Goal: Information Seeking & Learning: Learn about a topic

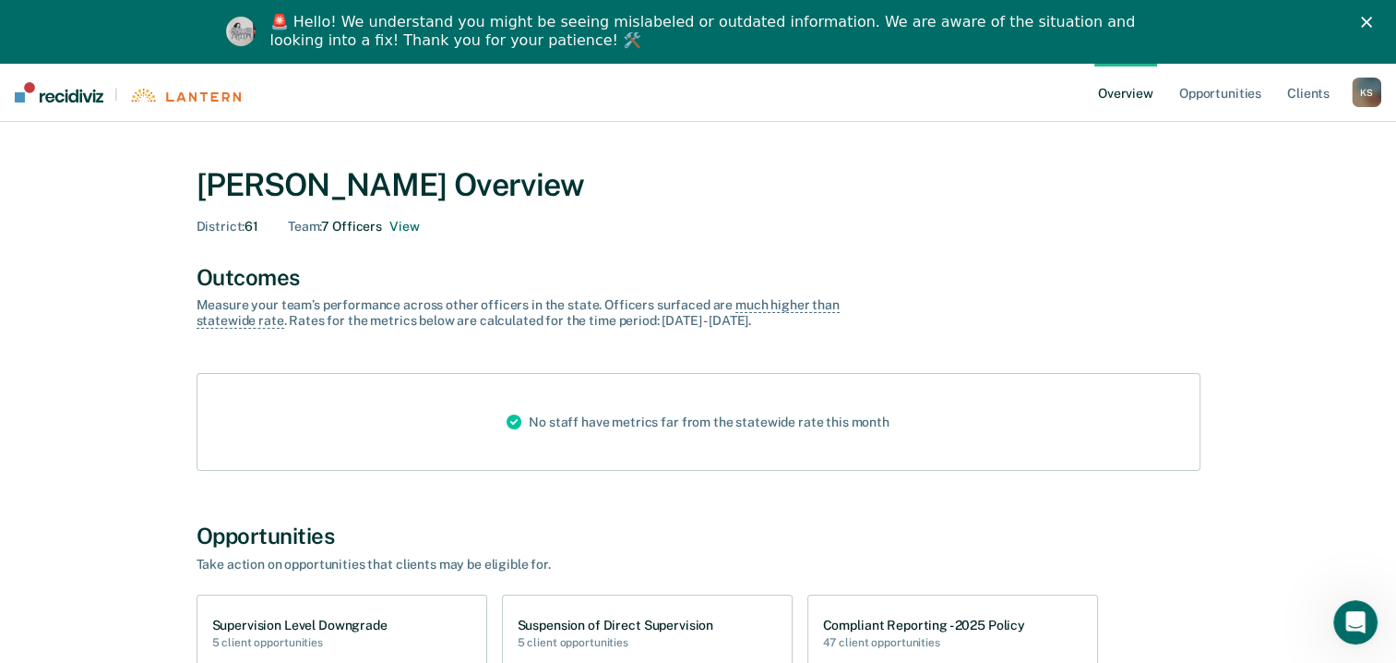
click at [871, 182] on div "[PERSON_NAME] Overview" at bounding box center [699, 185] width 1004 height 38
click at [389, 228] on div "Team : 7 Officers View" at bounding box center [353, 227] width 131 height 16
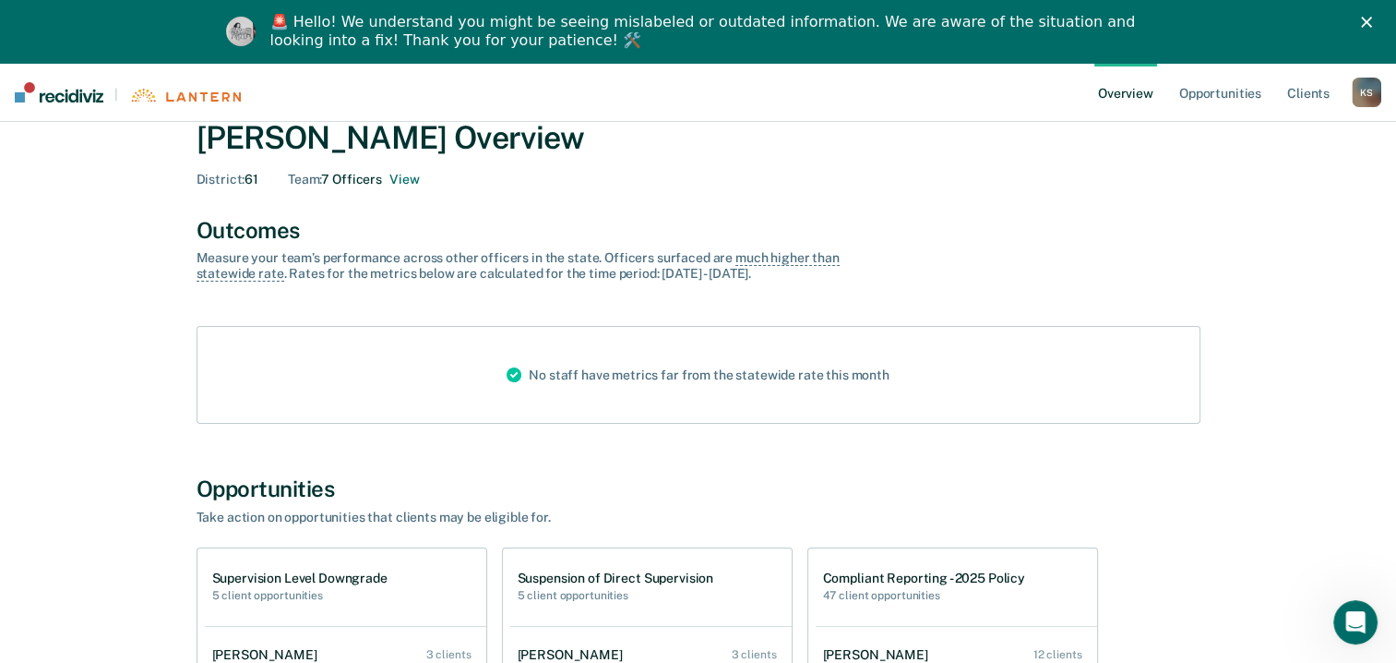
scroll to position [43, 0]
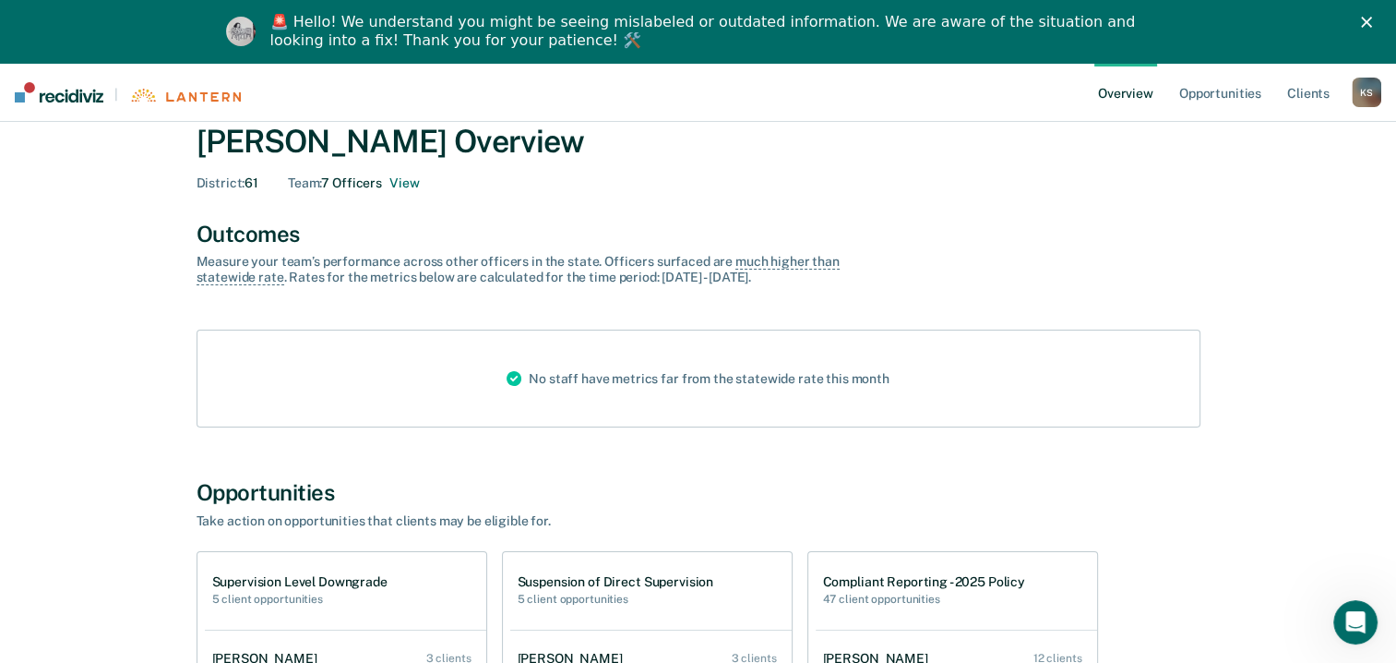
click at [896, 146] on div "[PERSON_NAME] Overview" at bounding box center [699, 142] width 1004 height 38
click at [895, 148] on div "[PERSON_NAME] Overview" at bounding box center [699, 142] width 1004 height 38
click at [992, 174] on div "[PERSON_NAME] Overview District : 61 Team : 7 Officers View" at bounding box center [699, 157] width 1004 height 68
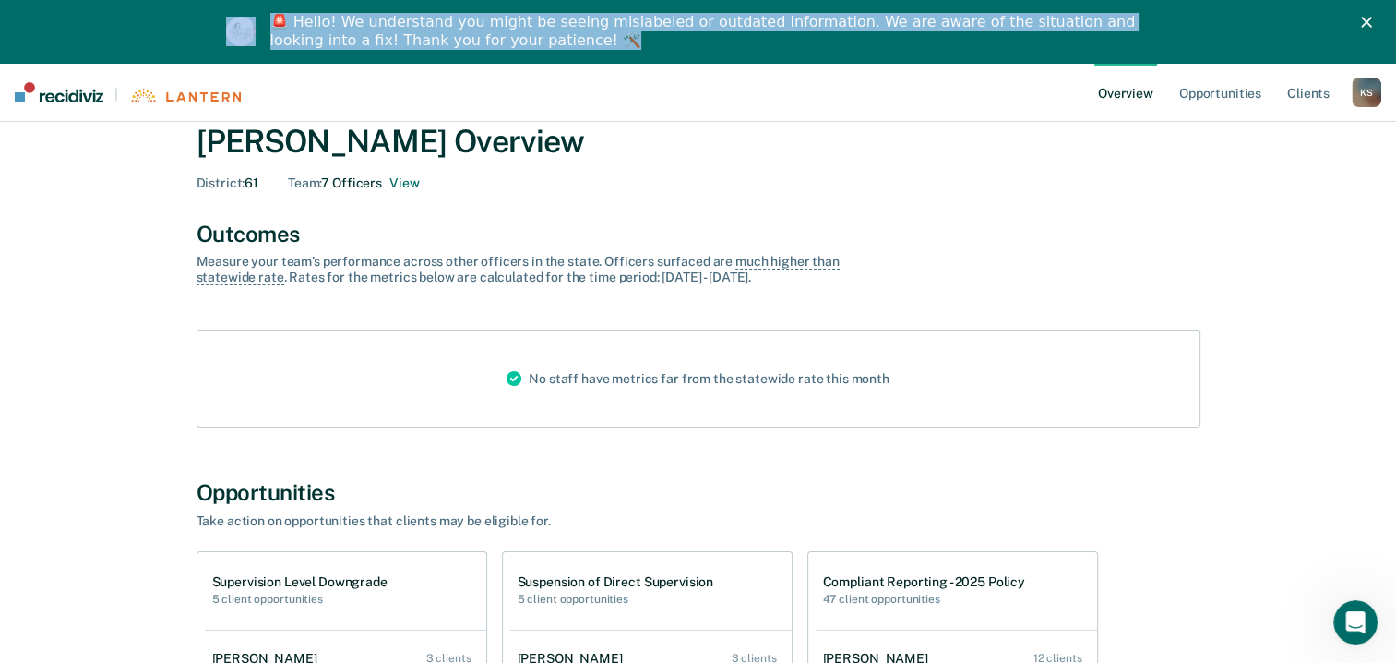
drag, startPoint x: 587, startPoint y: 50, endPoint x: 230, endPoint y: 22, distance: 358.3
click at [230, 22] on div "🚨 Hello! We understand you might be seeing mislabeled or outdated information. …" at bounding box center [698, 31] width 1396 height 48
drag, startPoint x: 230, startPoint y: 22, endPoint x: 608, endPoint y: 22, distance: 378.4
copy div "🚨 Hello! We understand you might be seeing mislabeled or outdated information. …"
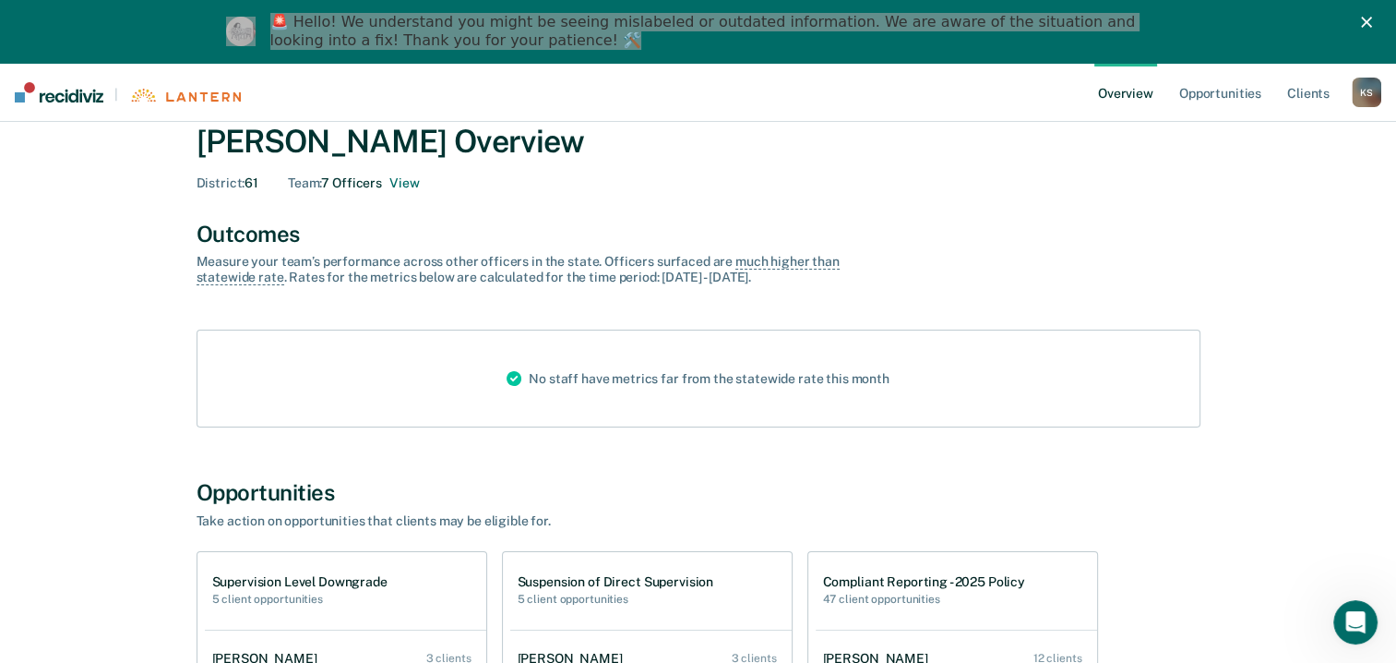
click at [945, 85] on nav "| Overview Opportunities Client s [PERSON_NAME] K S Profile How it works Log Out" at bounding box center [698, 92] width 1396 height 59
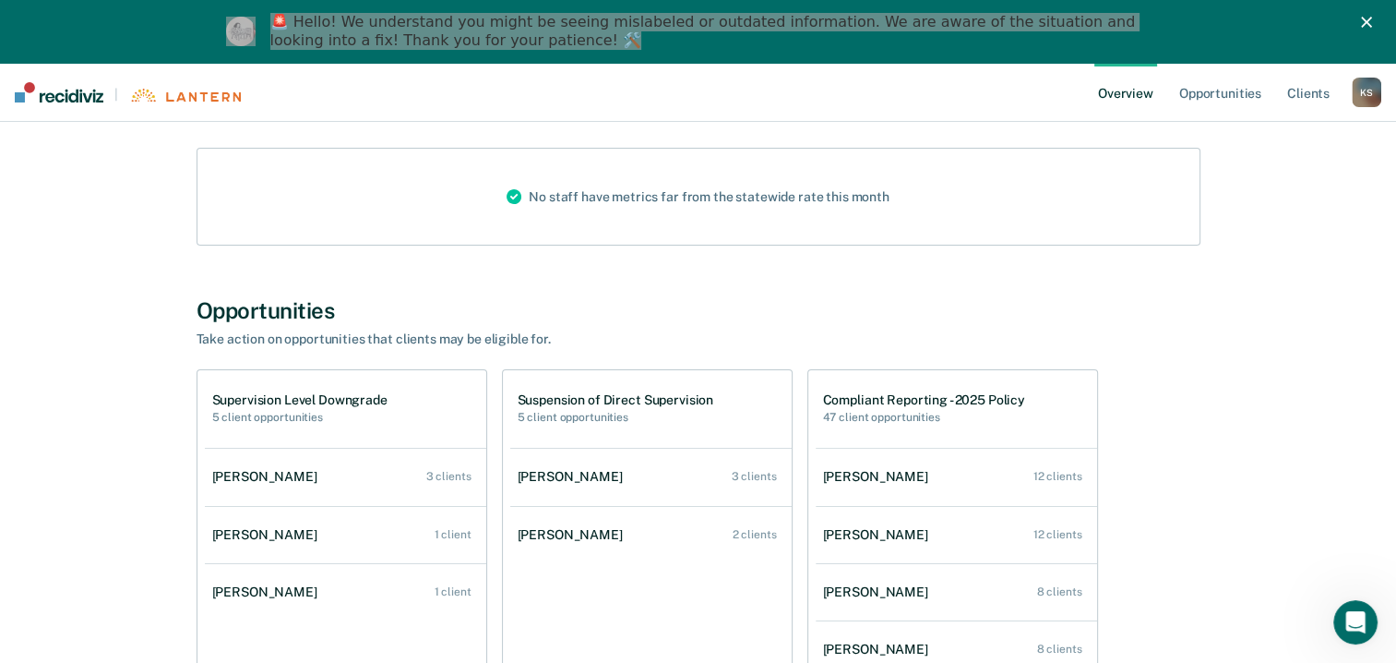
scroll to position [228, 0]
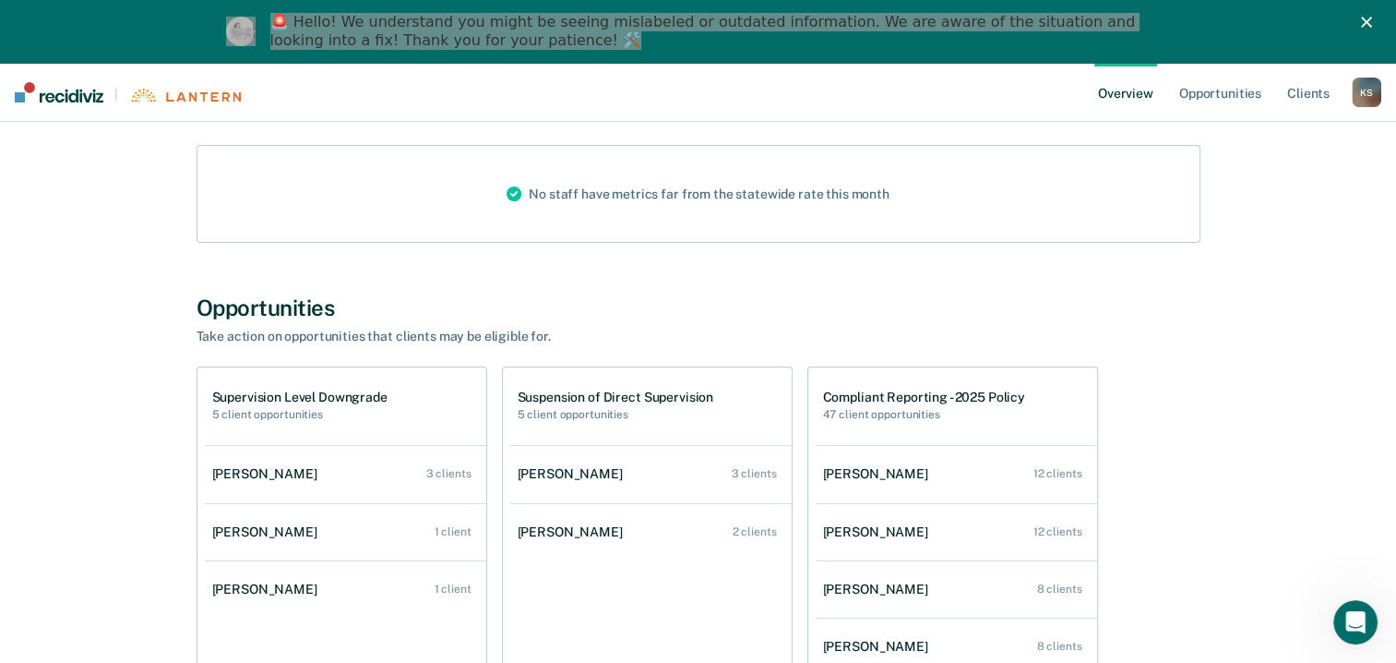
click at [516, 187] on icon at bounding box center [514, 193] width 15 height 15
